Goal: Task Accomplishment & Management: Manage account settings

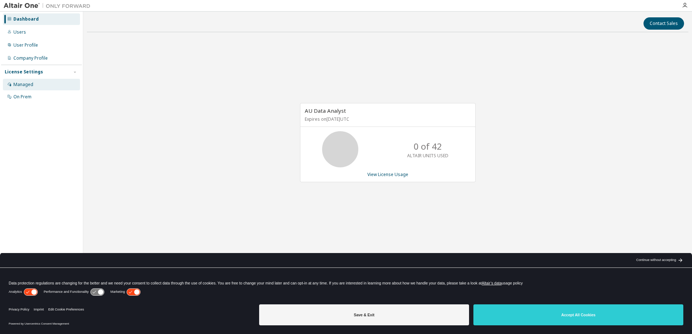
click at [34, 83] on div "Managed" at bounding box center [41, 85] width 77 height 12
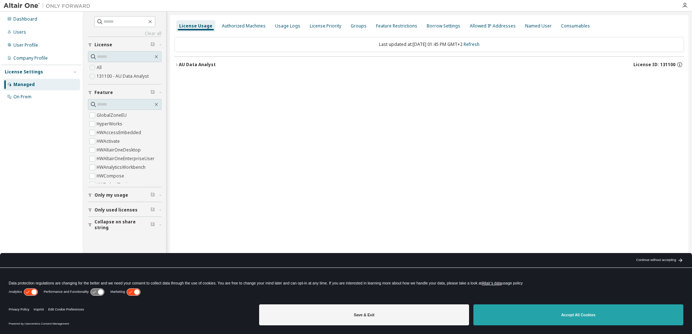
click at [562, 313] on button "Accept All Cookies" at bounding box center [578, 315] width 210 height 21
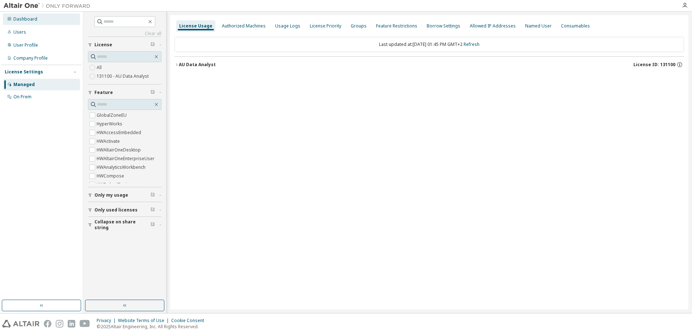
click at [19, 20] on div "Dashboard" at bounding box center [25, 19] width 24 height 6
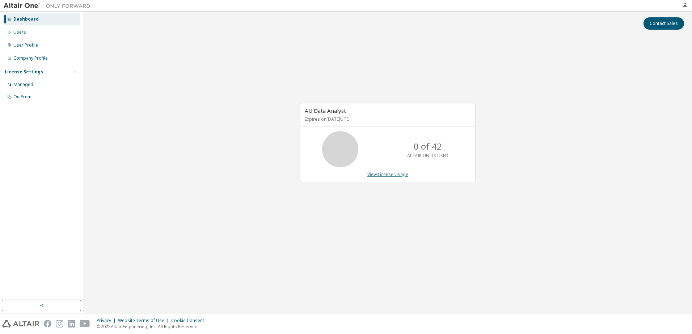
click at [394, 174] on link "View License Usage" at bounding box center [387, 175] width 41 height 6
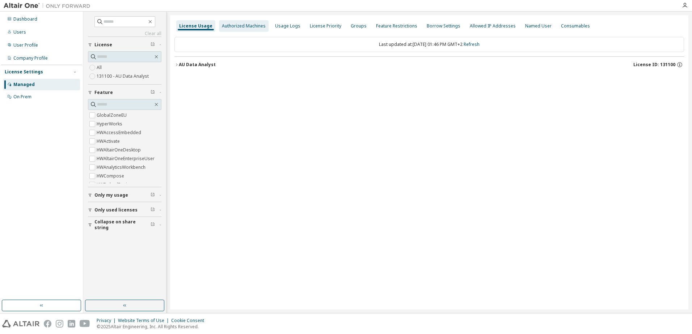
click at [236, 28] on div "Authorized Machines" at bounding box center [244, 26] width 44 height 6
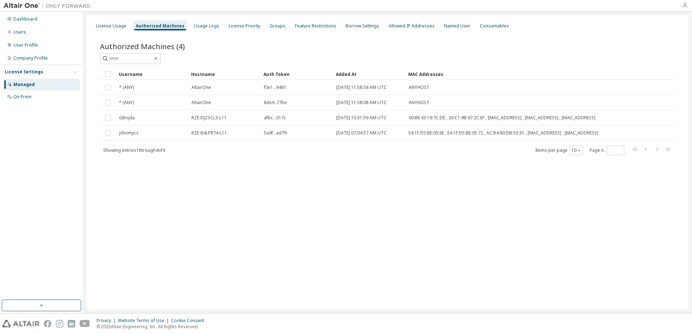
click at [683, 5] on icon "button" at bounding box center [685, 6] width 6 height 6
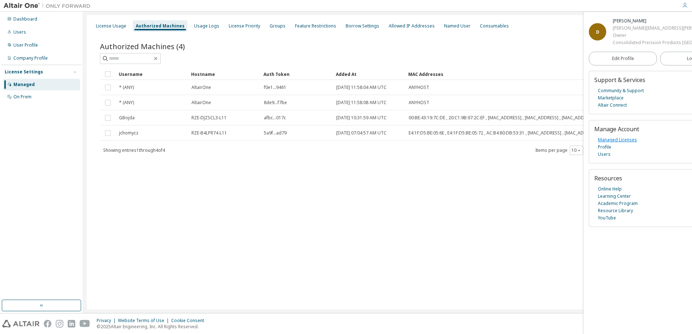
click at [611, 144] on link "Managed Licenses" at bounding box center [617, 139] width 39 height 7
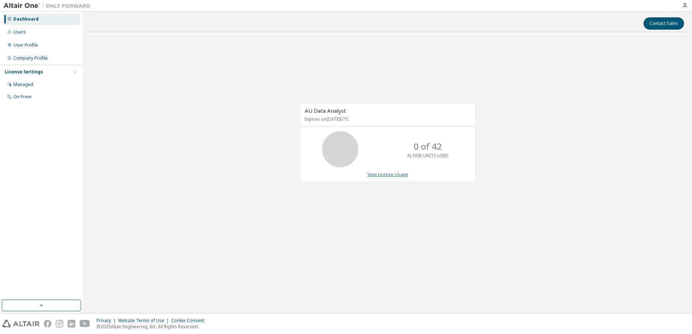
click at [383, 176] on link "View License Usage" at bounding box center [387, 175] width 41 height 6
